Goal: Task Accomplishment & Management: Complete application form

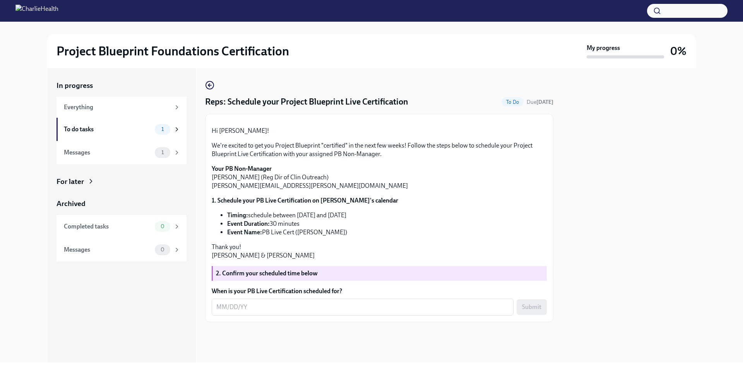
scroll to position [65, 0]
click at [233, 311] on textarea "When is your PB Live Certification scheduled for?" at bounding box center [362, 306] width 292 height 9
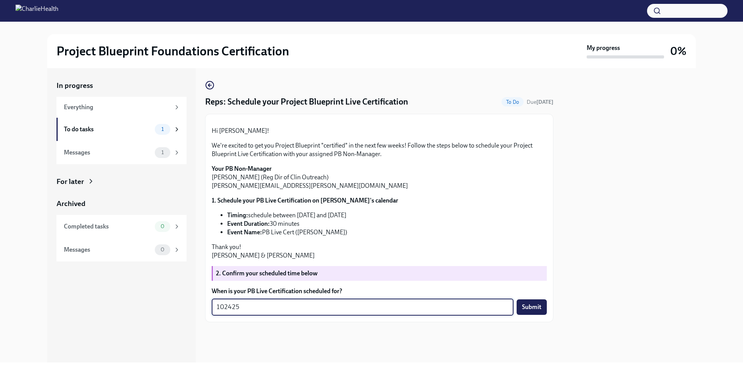
click at [233, 311] on textarea "102425" at bounding box center [362, 306] width 292 height 9
click at [224, 311] on textarea "1024/25" at bounding box center [362, 306] width 292 height 9
type textarea "[DATE]"
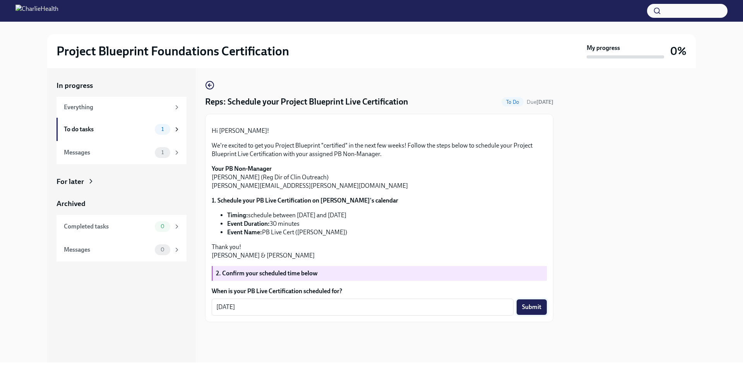
click at [522, 311] on span "Submit" at bounding box center [531, 307] width 19 height 8
click at [136, 129] on div "To do tasks" at bounding box center [108, 130] width 88 height 9
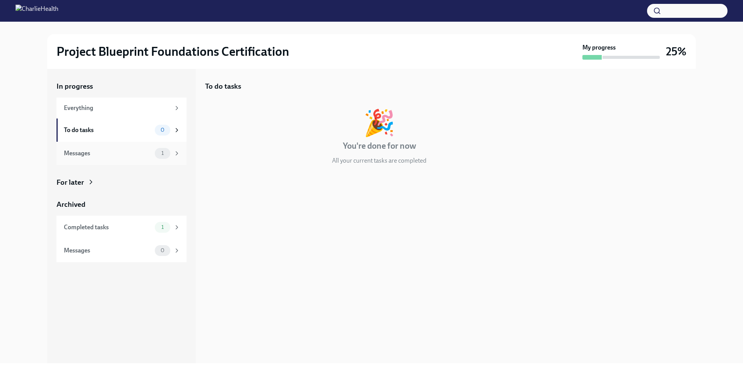
click at [132, 152] on div "Messages" at bounding box center [108, 153] width 88 height 9
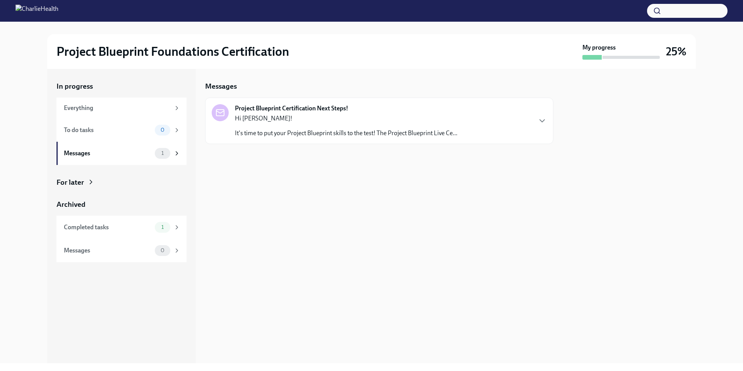
click at [273, 125] on div "Hi [PERSON_NAME]! It's time to put your Project Blueprint skills to the test! T…" at bounding box center [346, 125] width 222 height 23
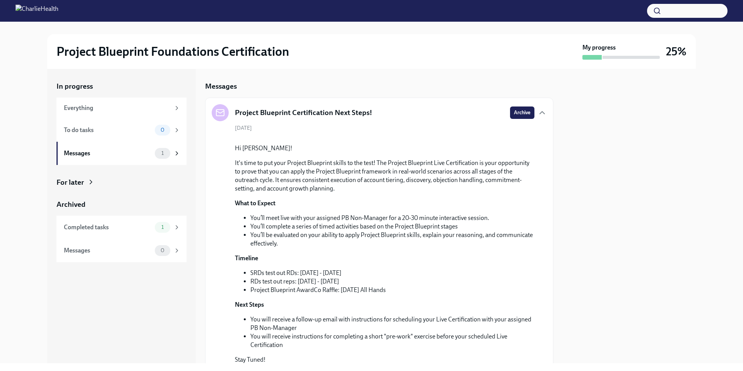
scroll to position [133, 0]
